Goal: Book appointment/travel/reservation

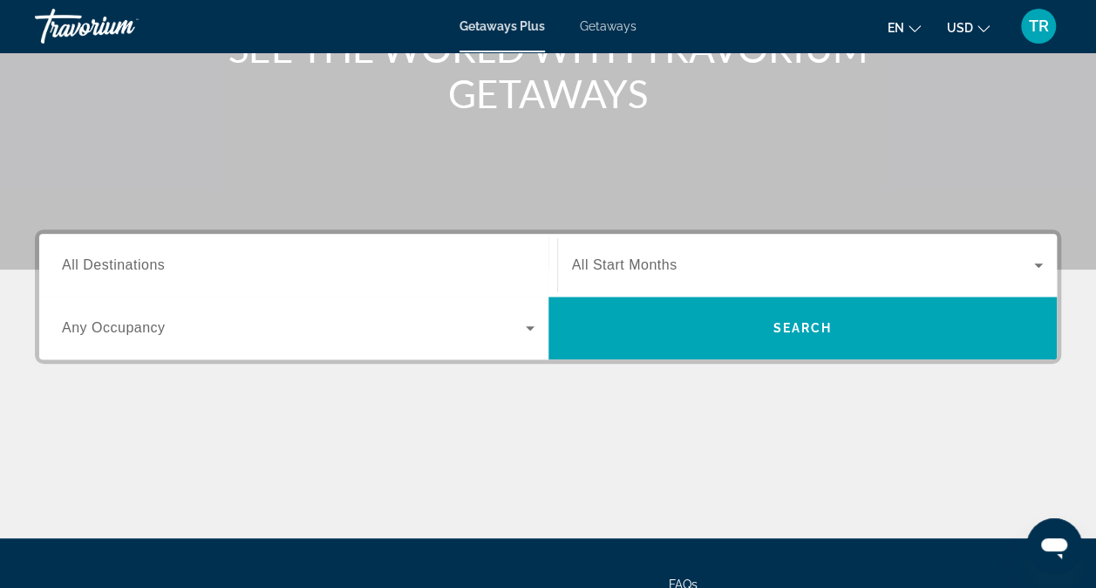
scroll to position [255, 0]
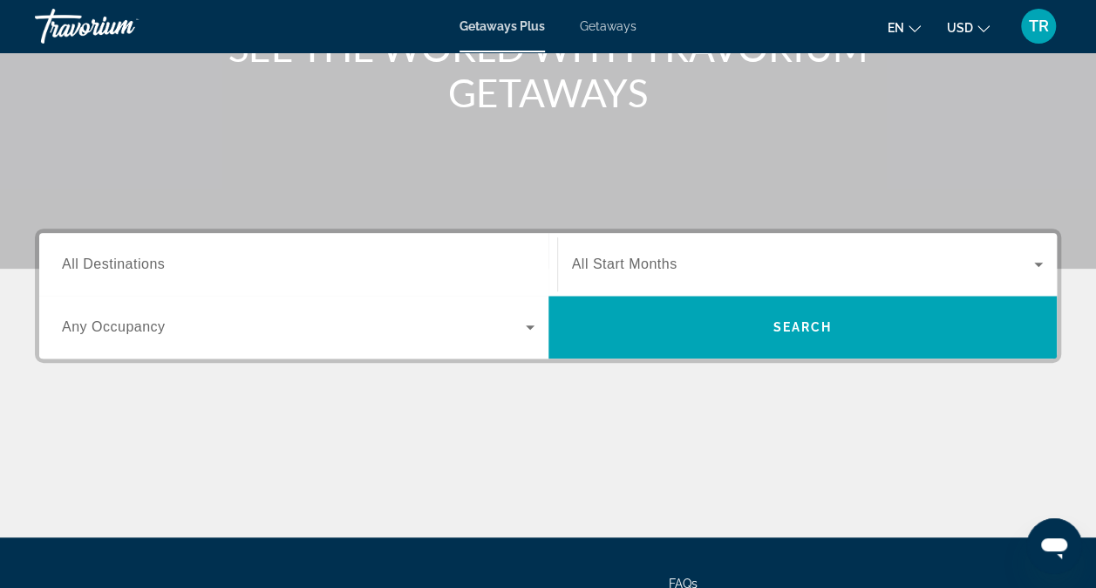
click at [117, 263] on span "All Destinations" at bounding box center [113, 263] width 103 height 15
click at [117, 263] on input "Destination All Destinations" at bounding box center [298, 265] width 473 height 21
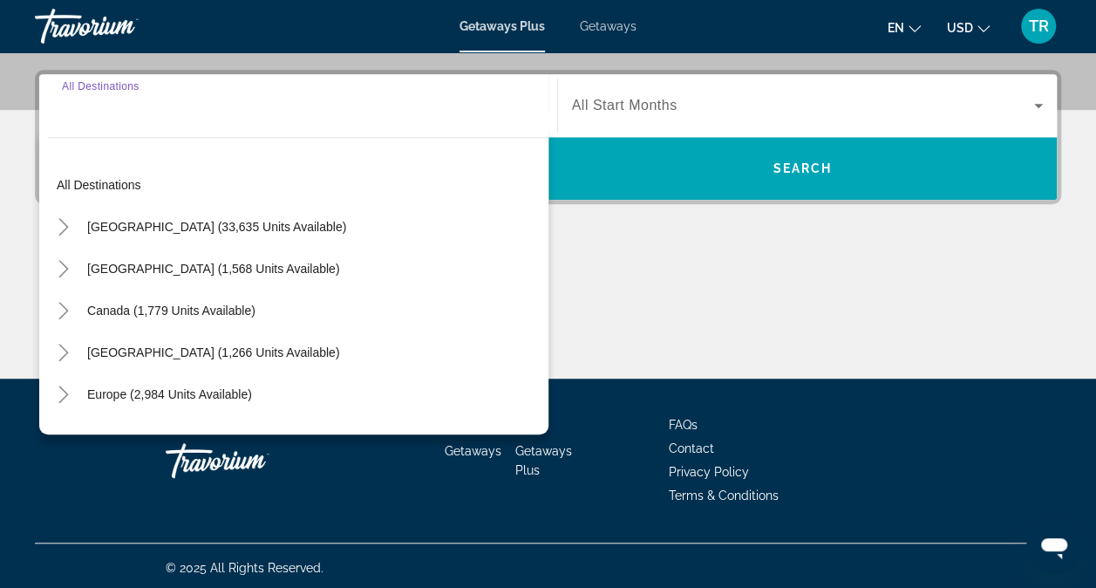
scroll to position [417, 0]
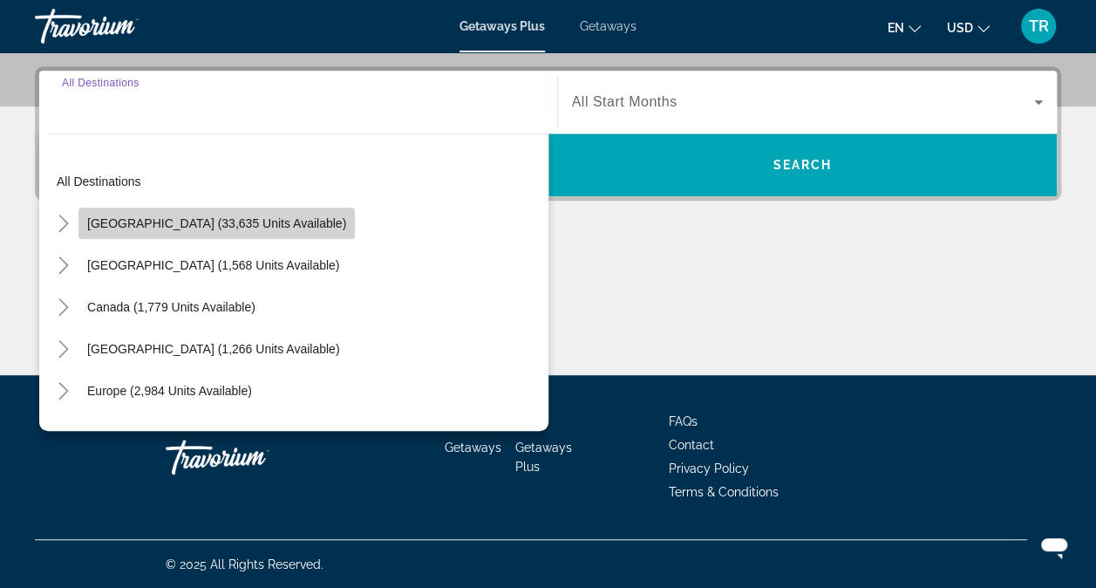
click at [284, 225] on span "[GEOGRAPHIC_DATA] (33,635 units available)" at bounding box center [216, 223] width 259 height 14
type input "**********"
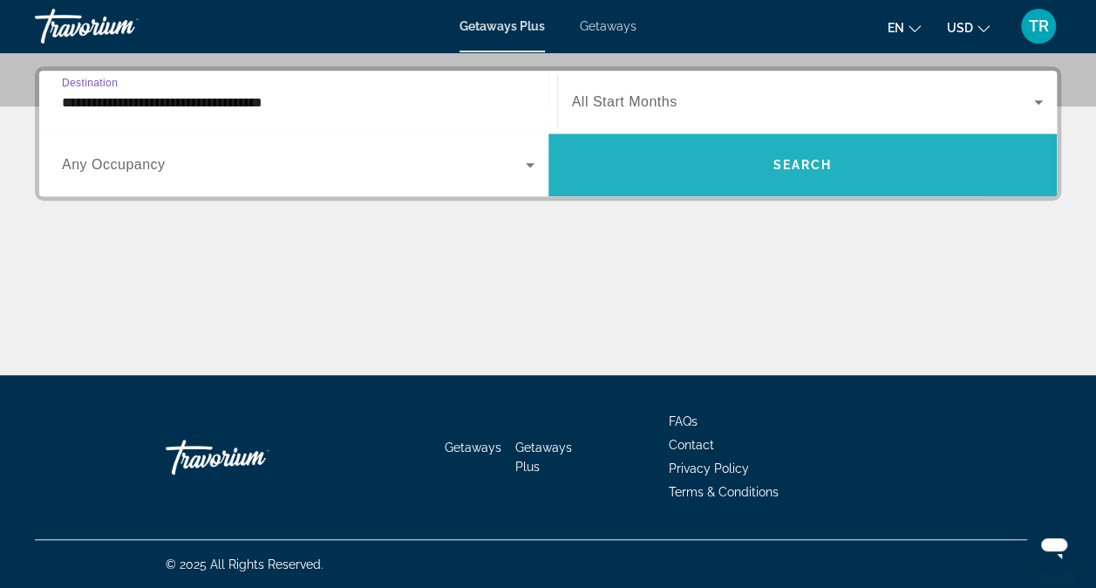
click at [801, 177] on span "Search widget" at bounding box center [802, 165] width 509 height 42
